Goal: Transaction & Acquisition: Download file/media

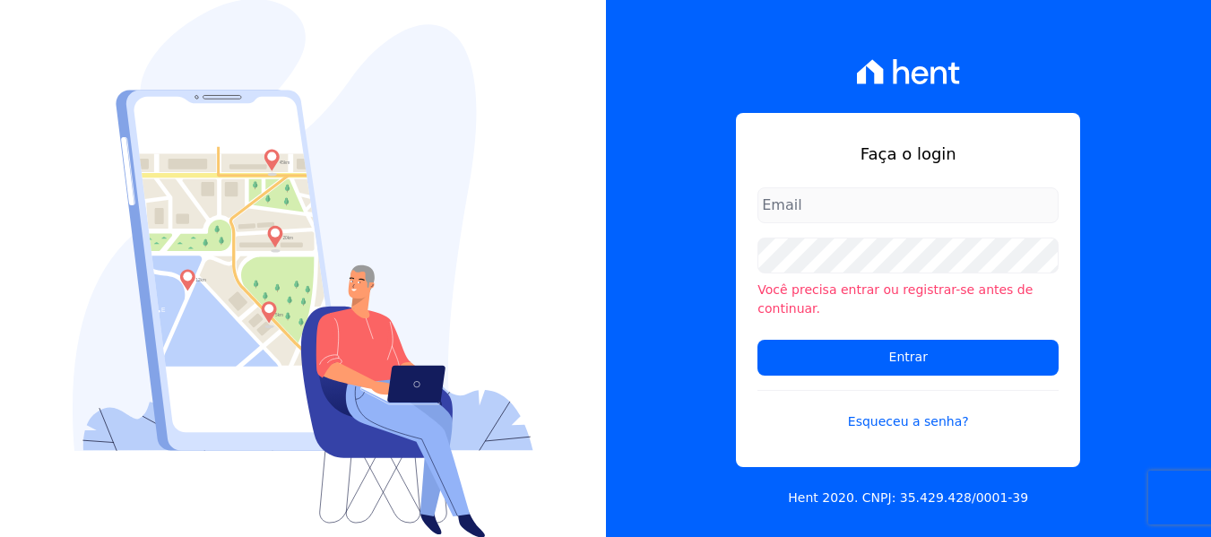
type input "[PERSON_NAME][EMAIL_ADDRESS][DOMAIN_NAME]"
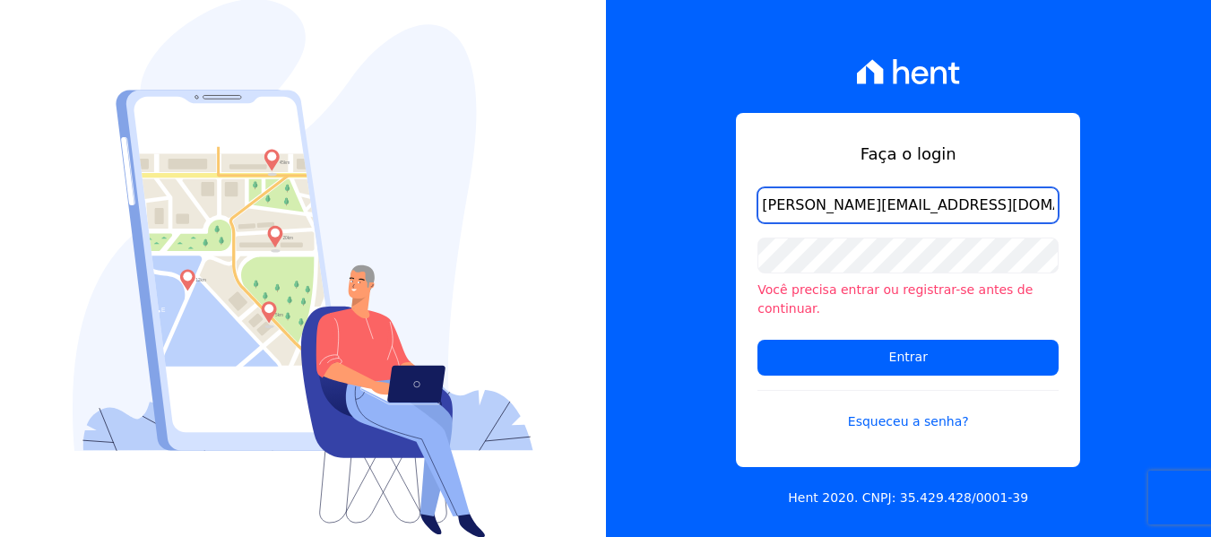
click at [808, 215] on input "[PERSON_NAME][EMAIL_ADDRESS][DOMAIN_NAME]" at bounding box center [907, 205] width 301 height 36
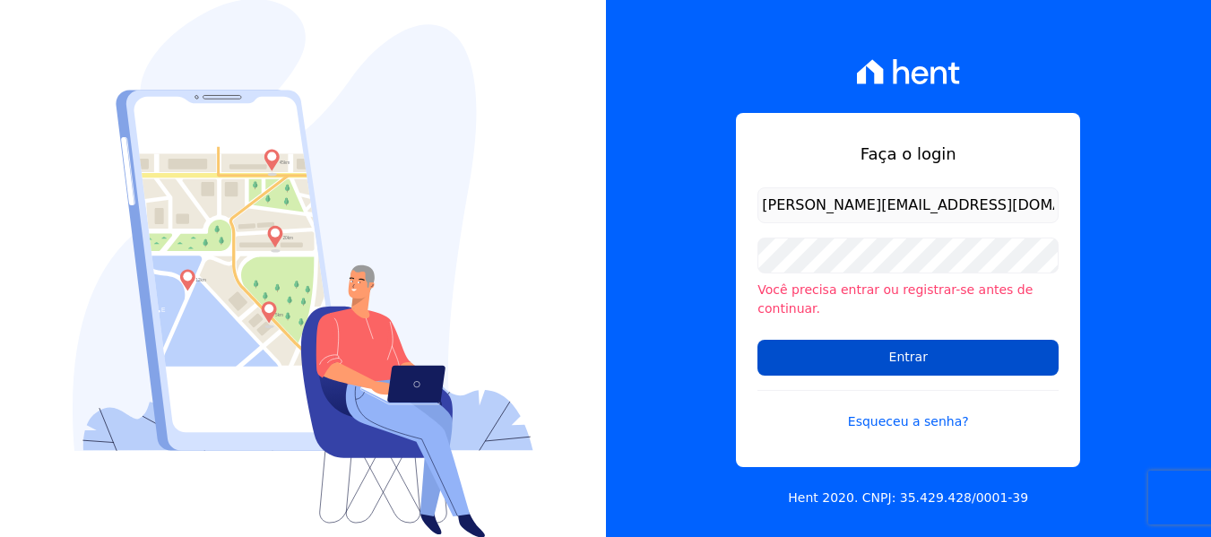
click at [791, 354] on input "Entrar" at bounding box center [907, 358] width 301 height 36
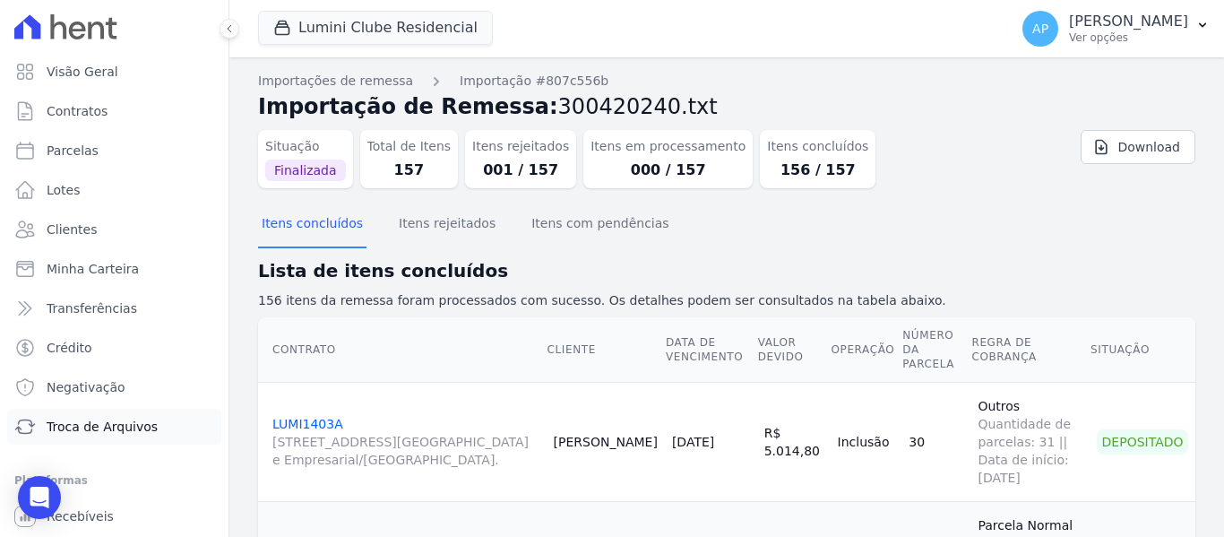
click at [102, 436] on link "Troca de Arquivos" at bounding box center [114, 427] width 214 height 36
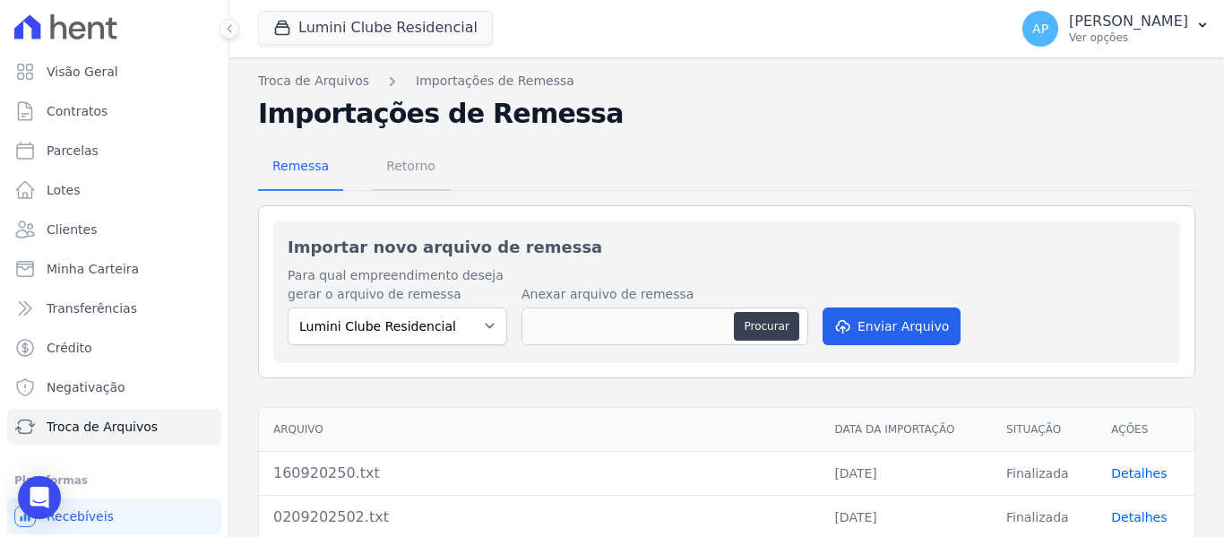
click at [429, 172] on span "Retorno" at bounding box center [410, 166] width 71 height 36
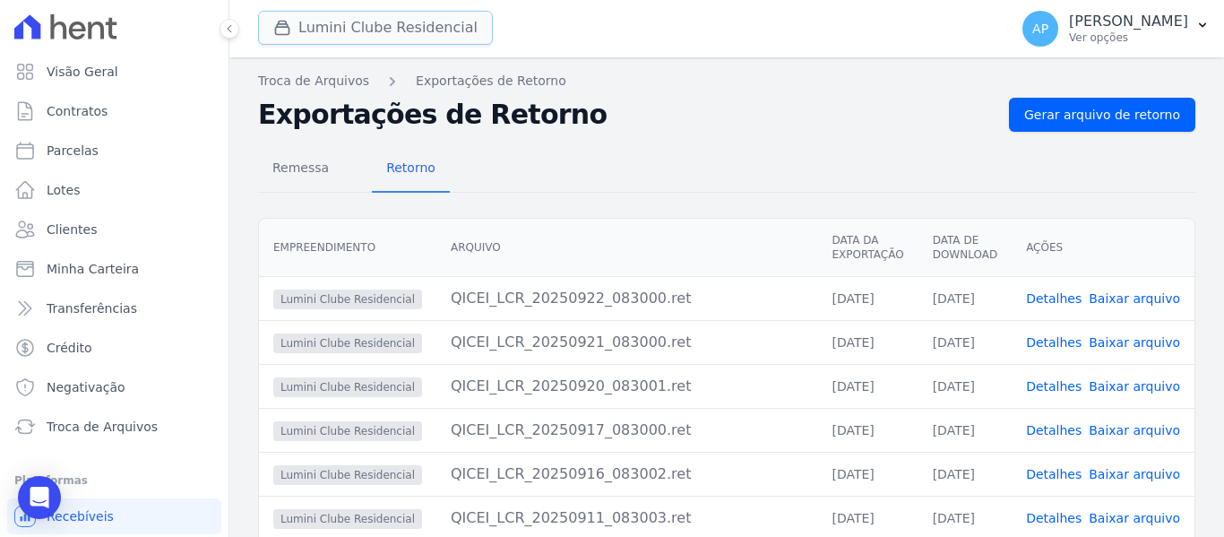
click at [431, 29] on button "Lumini Clube Residencial" at bounding box center [375, 28] width 235 height 34
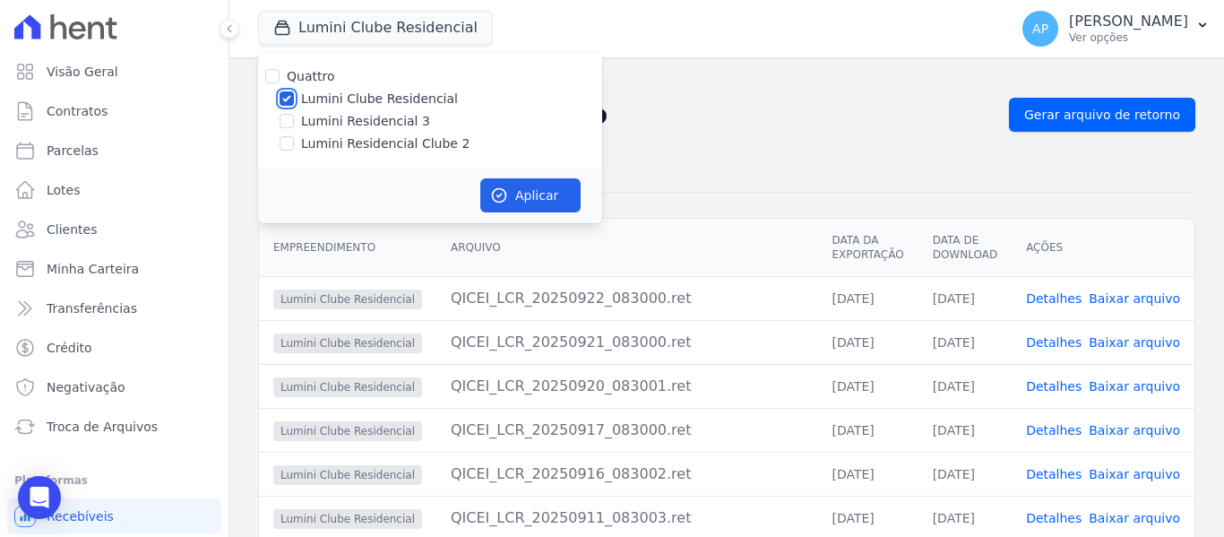
click at [284, 102] on input "Lumini Clube Residencial" at bounding box center [287, 98] width 14 height 14
checkbox input "false"
click at [290, 142] on input "Lumini Residencial Clube 2" at bounding box center [287, 143] width 14 height 14
checkbox input "true"
click at [511, 190] on button "Aplicar" at bounding box center [530, 195] width 100 height 34
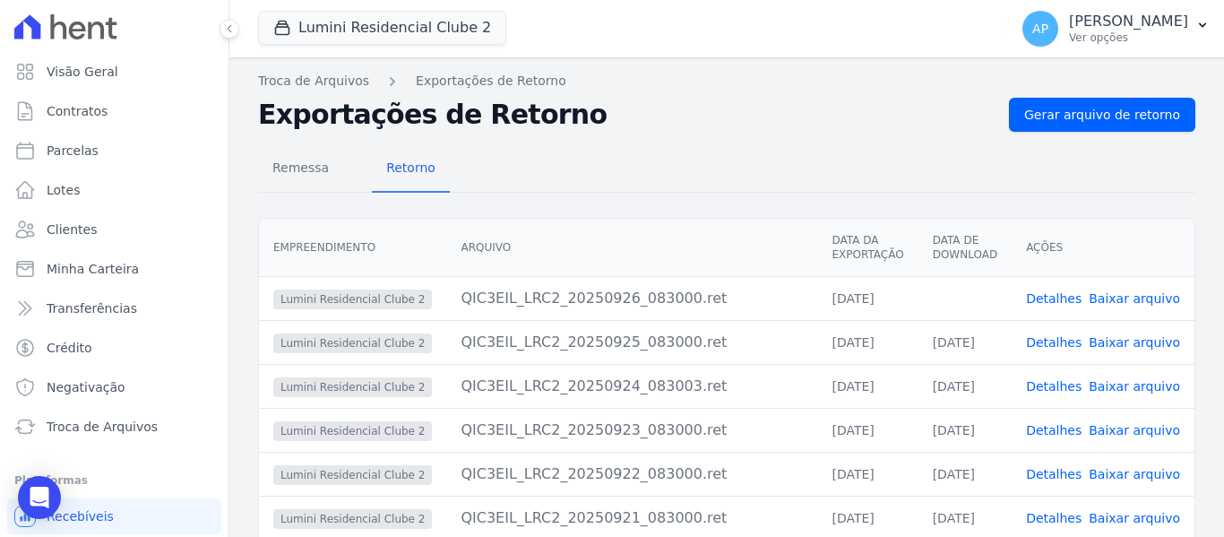
click at [1151, 299] on link "Baixar arquivo" at bounding box center [1134, 298] width 91 height 14
